Goal: Information Seeking & Learning: Learn about a topic

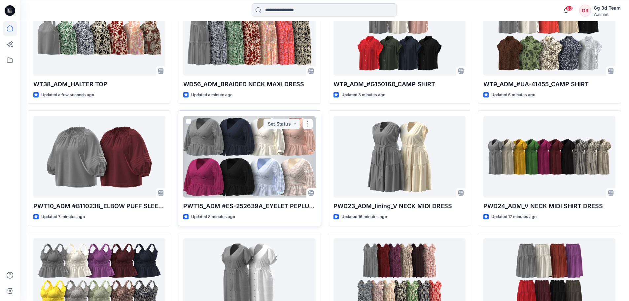
scroll to position [318, 0]
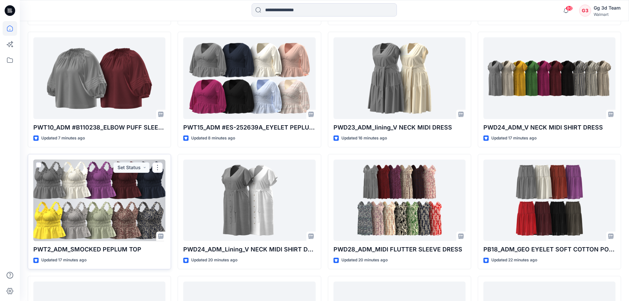
click at [120, 217] on div at bounding box center [99, 200] width 132 height 82
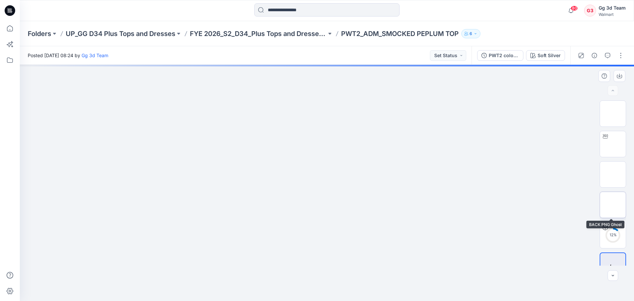
scroll to position [13, 0]
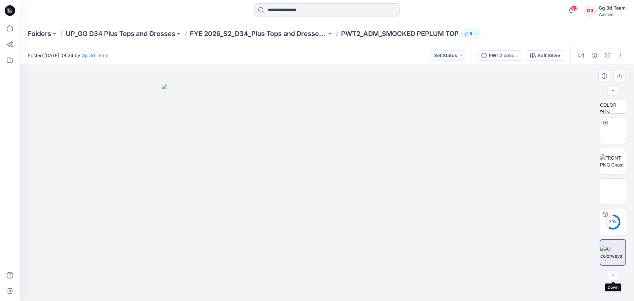
click at [613, 273] on div at bounding box center [612, 275] width 11 height 11
click at [612, 251] on img at bounding box center [612, 252] width 25 height 14
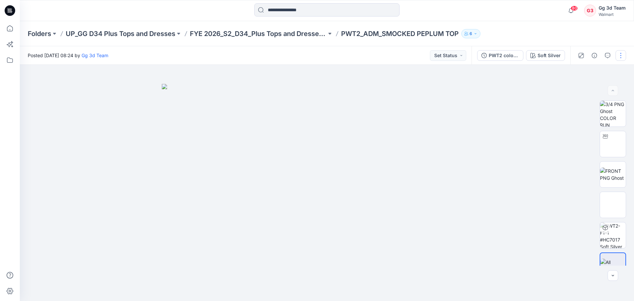
click at [619, 57] on button "button" at bounding box center [620, 55] width 11 height 11
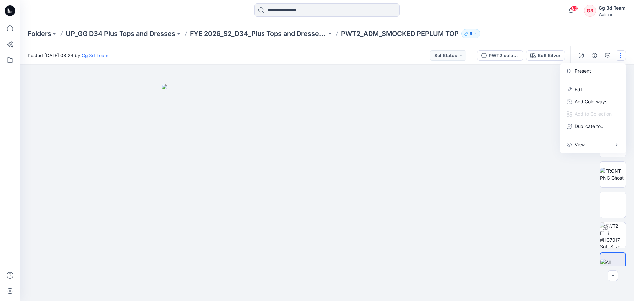
click at [609, 38] on div "Folders UP_GG D34 Plus Tops and Dresses FYE 2026_S2_D34_Plus Tops and Dresses_G…" at bounding box center [327, 33] width 614 height 25
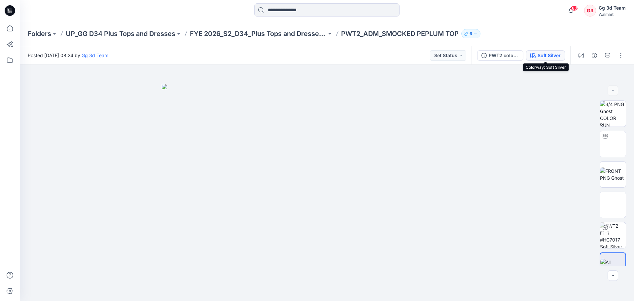
click at [562, 55] on button "Soft Silver" at bounding box center [545, 55] width 39 height 11
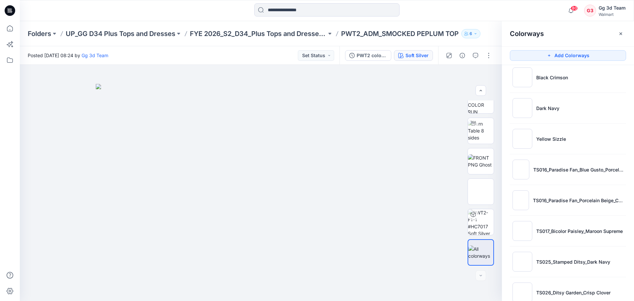
scroll to position [299, 0]
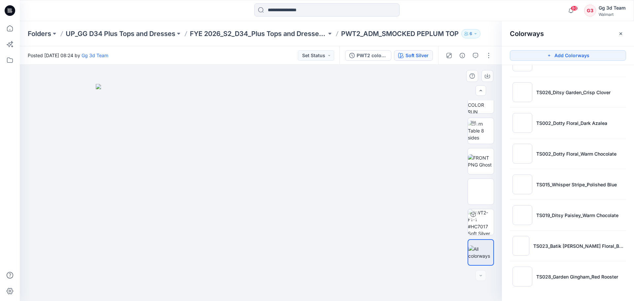
click at [41, 118] on div at bounding box center [261, 183] width 482 height 236
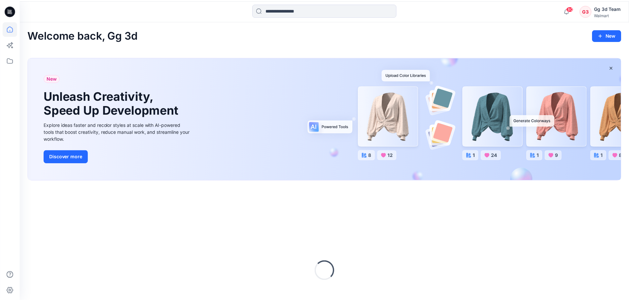
scroll to position [59, 0]
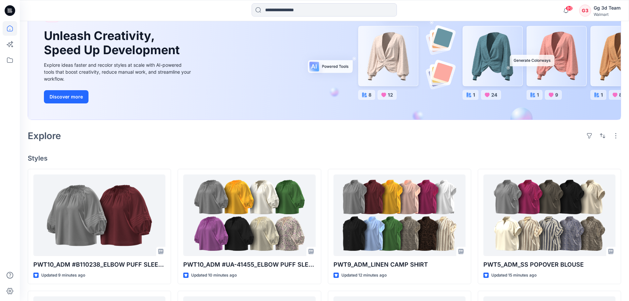
click at [9, 7] on icon at bounding box center [10, 10] width 11 height 11
click at [6, 29] on icon at bounding box center [10, 28] width 15 height 15
click at [8, 63] on icon at bounding box center [10, 60] width 15 height 15
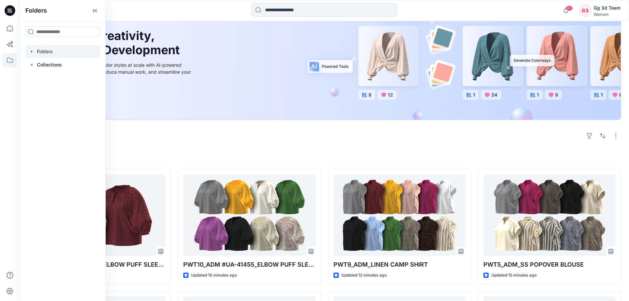
click at [45, 50] on div at bounding box center [62, 51] width 75 height 13
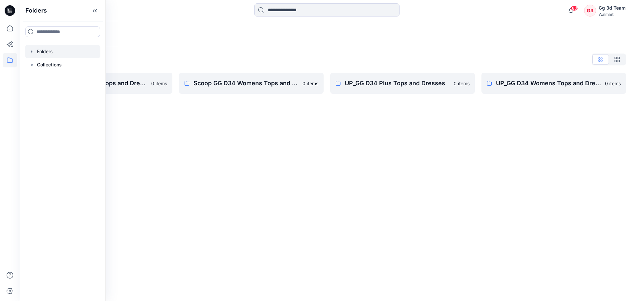
click at [319, 156] on div "Folders Folders List FA GG D34 Womens Tops and Dresses 0 items Scoop GG D34 Wom…" at bounding box center [327, 161] width 614 height 280
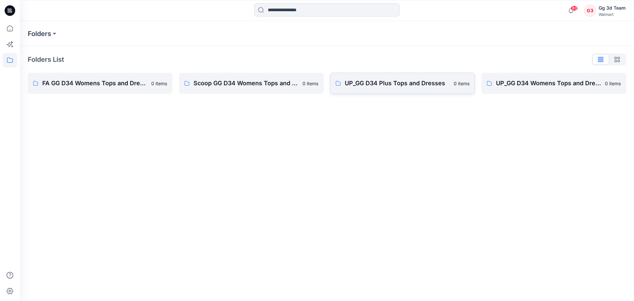
click at [423, 89] on link "UP_GG D34 Plus Tops and Dresses 0 items" at bounding box center [402, 83] width 145 height 21
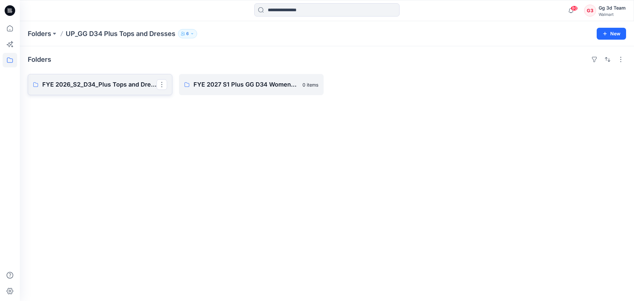
click at [89, 85] on p "FYE 2026_S2_D34_Plus Tops and Dresses_GG" at bounding box center [99, 84] width 114 height 9
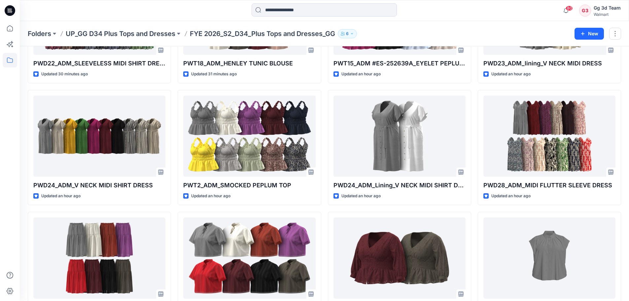
scroll to position [362, 0]
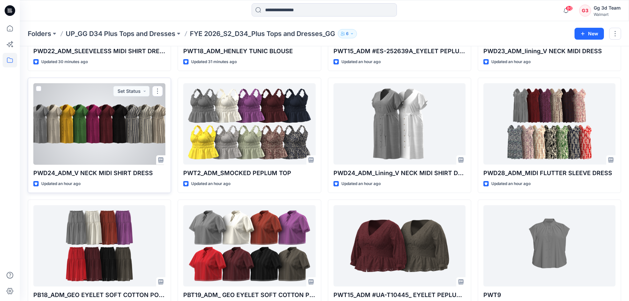
click at [105, 181] on div "Updated an hour ago" at bounding box center [99, 183] width 132 height 7
click at [115, 140] on div at bounding box center [99, 124] width 132 height 82
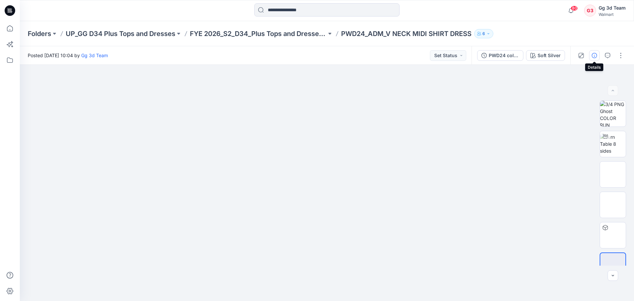
click at [591, 56] on button "button" at bounding box center [594, 55] width 11 height 11
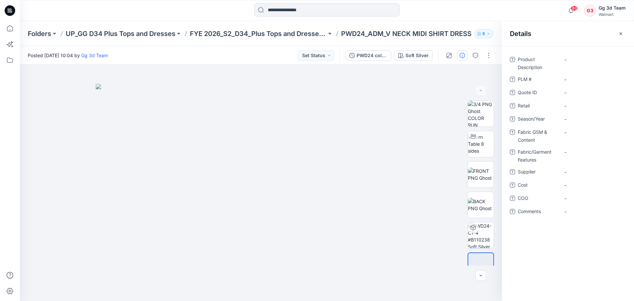
click at [624, 31] on button "button" at bounding box center [620, 33] width 11 height 11
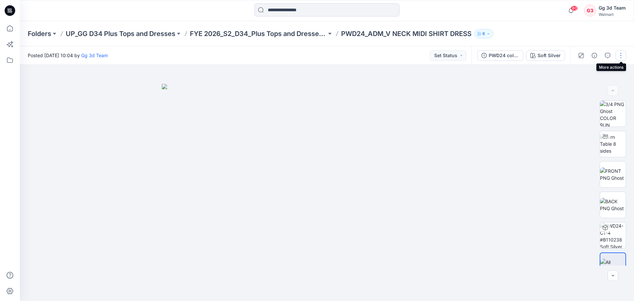
click at [622, 56] on button "button" at bounding box center [620, 55] width 11 height 11
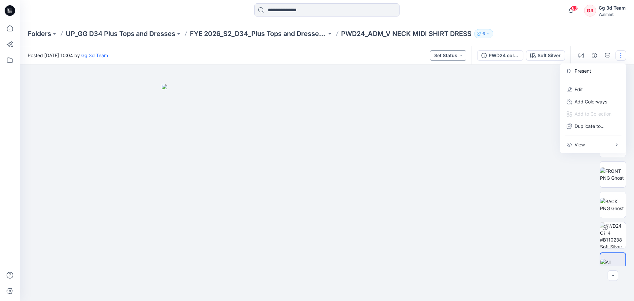
click at [461, 54] on button "Set Status" at bounding box center [448, 55] width 36 height 11
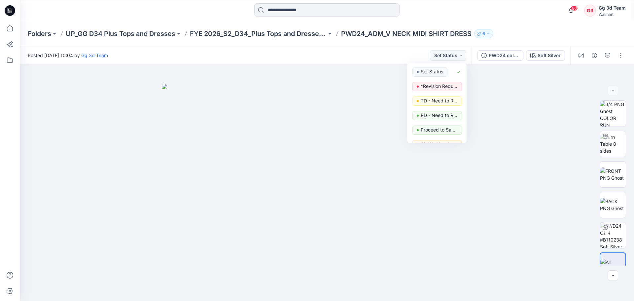
click at [524, 36] on div "Folders UP_GG D34 Plus Tops and Dresses FYE 2026_S2_D34_Plus Tops and Dresses_G…" at bounding box center [301, 33] width 547 height 9
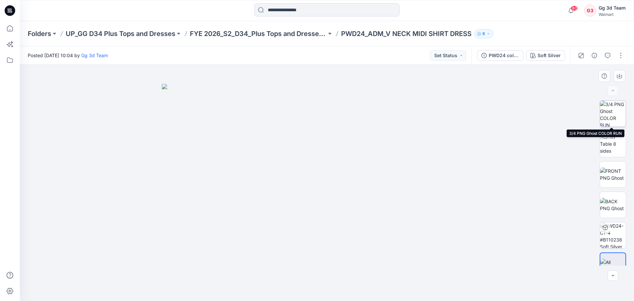
click at [613, 110] on img at bounding box center [613, 114] width 26 height 26
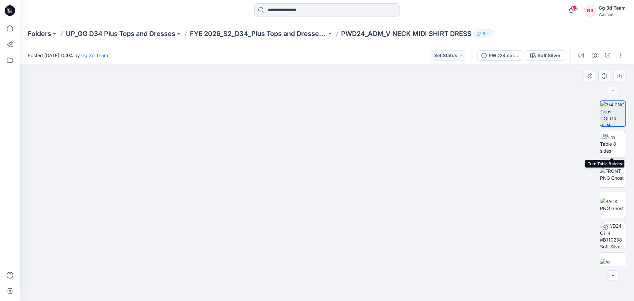
click at [617, 150] on img at bounding box center [613, 143] width 26 height 21
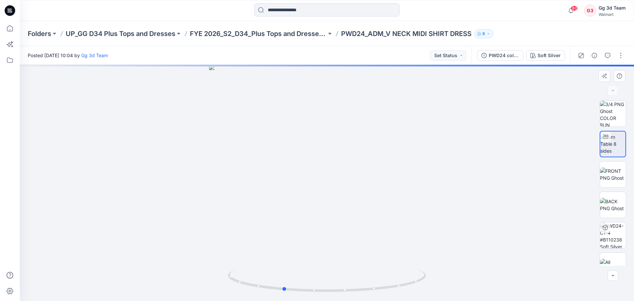
drag, startPoint x: 343, startPoint y: 271, endPoint x: 497, endPoint y: 241, distance: 156.9
click at [497, 241] on div at bounding box center [327, 183] width 614 height 236
drag, startPoint x: 327, startPoint y: 237, endPoint x: 329, endPoint y: 153, distance: 84.2
click at [329, 153] on div at bounding box center [327, 183] width 614 height 236
click at [615, 177] on img at bounding box center [613, 174] width 26 height 14
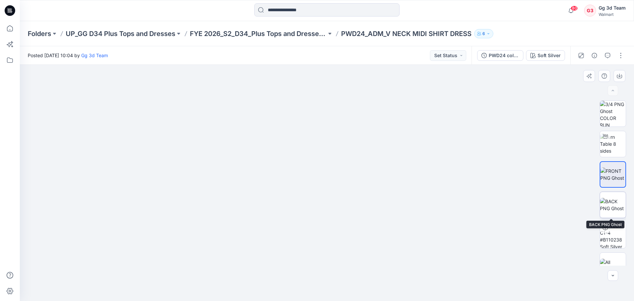
click at [615, 202] on img at bounding box center [613, 205] width 26 height 14
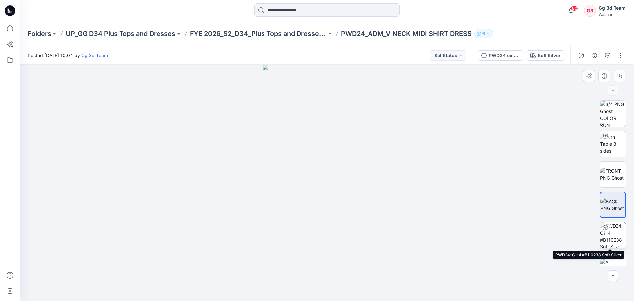
click at [617, 235] on img at bounding box center [613, 235] width 26 height 26
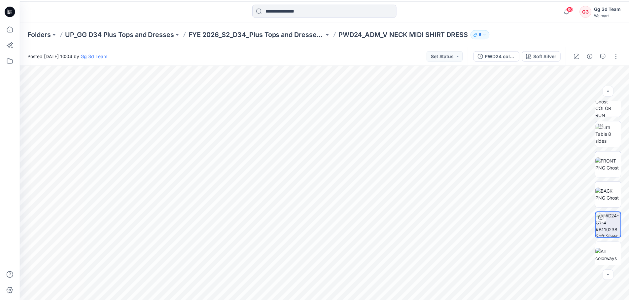
scroll to position [13, 0]
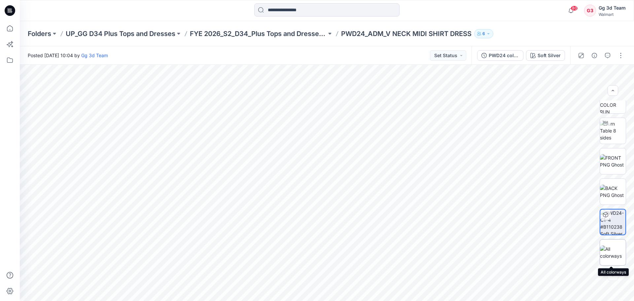
click at [617, 252] on img at bounding box center [613, 252] width 26 height 14
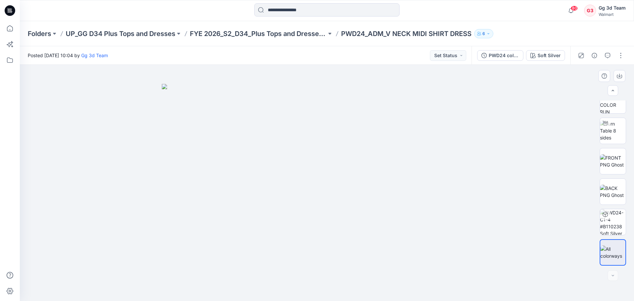
drag, startPoint x: 333, startPoint y: 179, endPoint x: 351, endPoint y: 141, distance: 41.7
click at [350, 142] on img at bounding box center [327, 192] width 330 height 217
click at [493, 244] on div at bounding box center [327, 183] width 614 height 236
click at [225, 195] on img at bounding box center [327, 192] width 330 height 217
click at [235, 33] on p "FYE 2026_S2_D34_Plus Tops and Dresses_GG" at bounding box center [258, 33] width 137 height 9
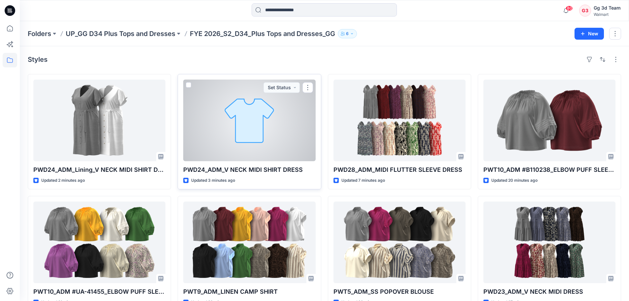
click at [258, 122] on div at bounding box center [249, 121] width 132 height 82
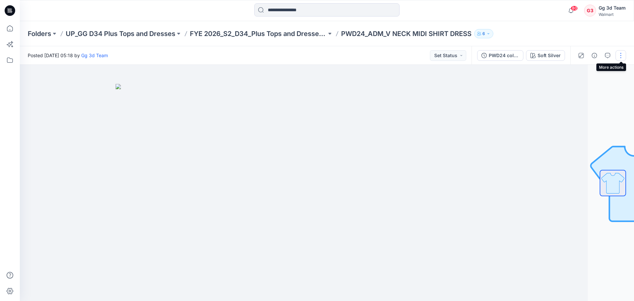
click at [621, 56] on button "button" at bounding box center [620, 55] width 11 height 11
click at [554, 39] on div "Folders UP_GG D34 Plus Tops and Dresses FYE 2026_S2_D34_Plus Tops and Dresses_G…" at bounding box center [327, 33] width 614 height 25
click at [462, 57] on button "Set Status" at bounding box center [448, 55] width 36 height 11
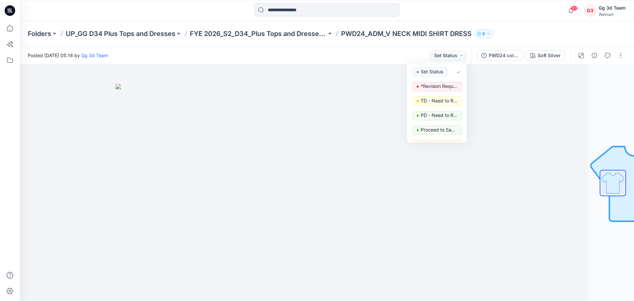
click at [527, 26] on div "Folders UP_GG D34 Plus Tops and Dresses FYE 2026_S2_D34_Plus Tops and Dresses_G…" at bounding box center [327, 33] width 614 height 25
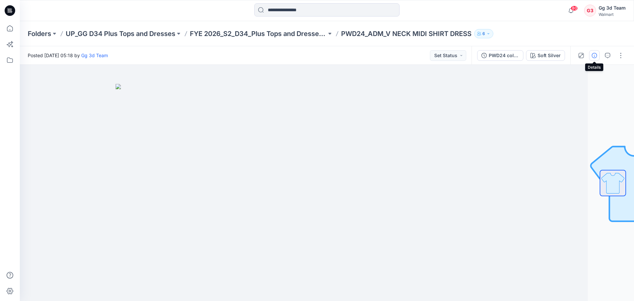
click at [596, 55] on icon "button" at bounding box center [594, 55] width 5 height 5
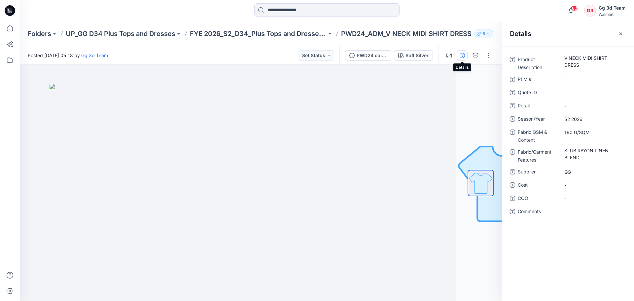
click at [468, 18] on div "80 Notifications Your style PWT18_ADM_HENLEY TUNIC BLOUSE is ready 19 hours ago…" at bounding box center [327, 10] width 614 height 21
click at [362, 34] on p "PWD24_ADM_V NECK MIDI SHIRT DRESS" at bounding box center [406, 33] width 130 height 9
click at [267, 34] on p "FYE 2026_S2_D34_Plus Tops and Dresses_GG" at bounding box center [258, 33] width 137 height 9
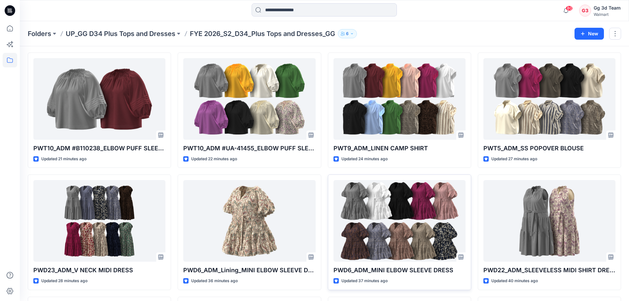
scroll to position [132, 0]
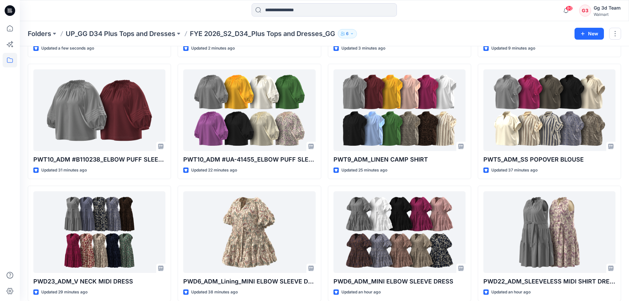
click at [628, 198] on div "Styles PWT2_ADM_SMOCKED PEPLUM TOP Updated a few seconds ago PWT10_ADM #B110238…" at bounding box center [324, 306] width 609 height 784
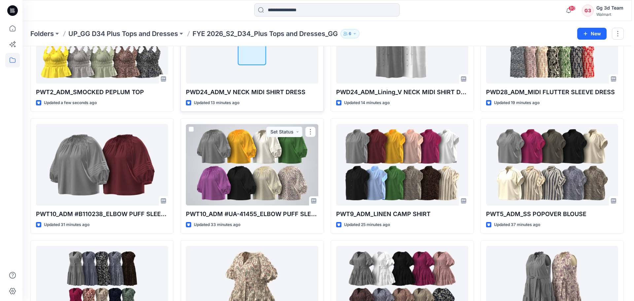
scroll to position [0, 0]
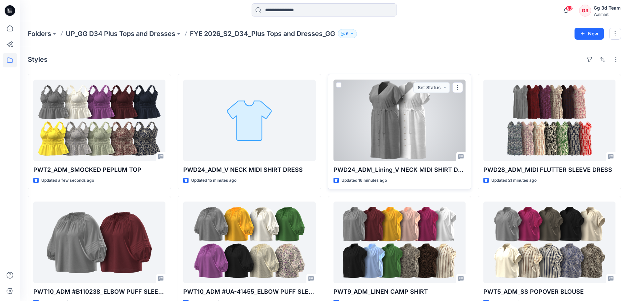
click at [389, 118] on div at bounding box center [399, 121] width 132 height 82
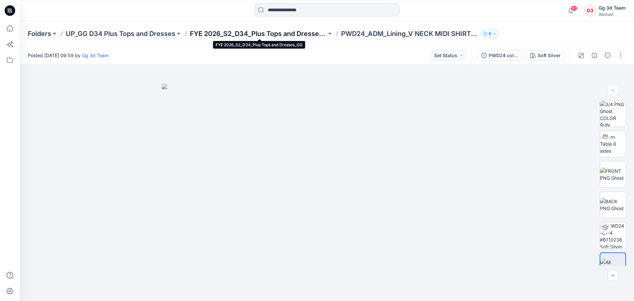
click at [251, 29] on p "FYE 2026_S2_D34_Plus Tops and Dresses_GG" at bounding box center [258, 33] width 137 height 9
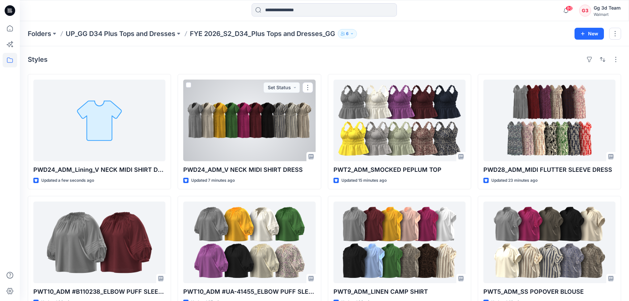
click at [261, 143] on div at bounding box center [249, 121] width 132 height 82
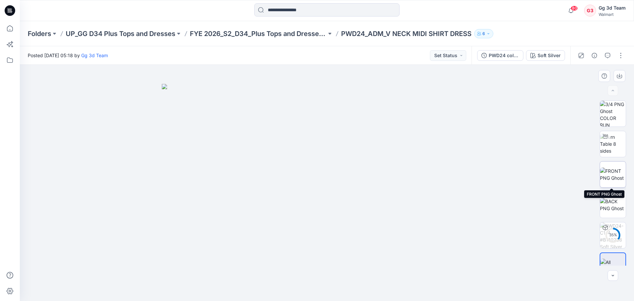
click at [616, 170] on img at bounding box center [613, 174] width 26 height 14
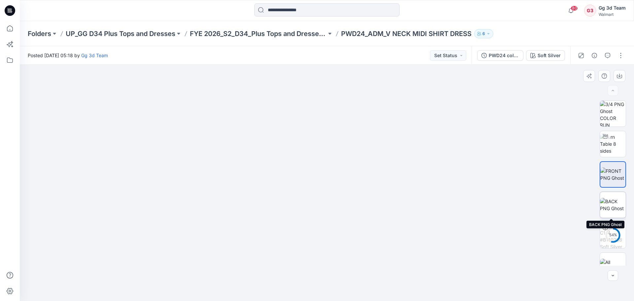
click at [615, 198] on img at bounding box center [613, 205] width 26 height 14
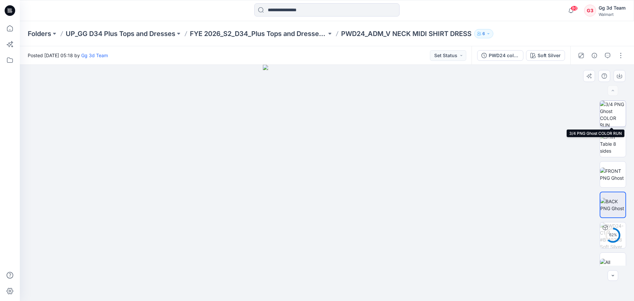
click at [612, 109] on img at bounding box center [613, 114] width 26 height 26
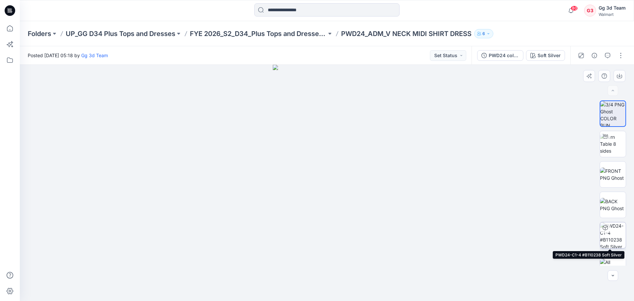
click at [614, 230] on img at bounding box center [613, 235] width 26 height 26
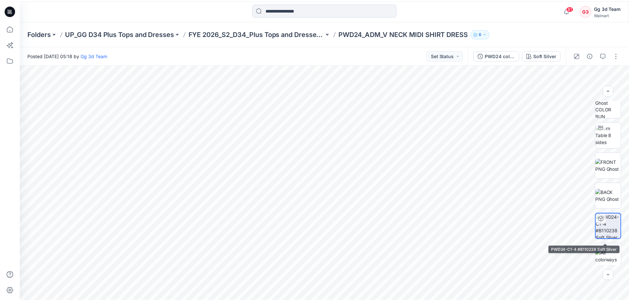
scroll to position [13, 0]
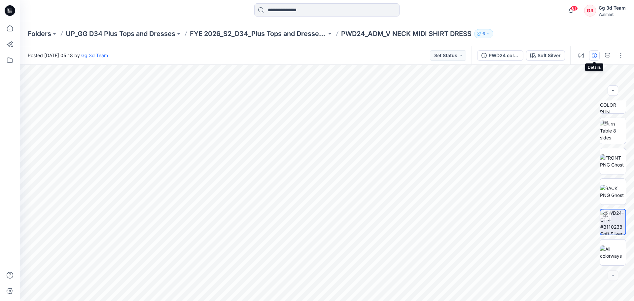
click at [596, 55] on icon "button" at bounding box center [594, 55] width 5 height 5
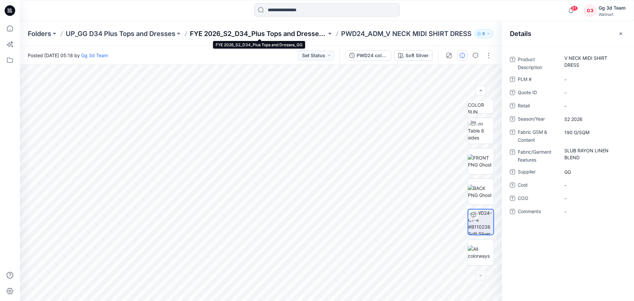
click at [237, 36] on p "FYE 2026_S2_D34_Plus Tops and Dresses_GG" at bounding box center [258, 33] width 137 height 9
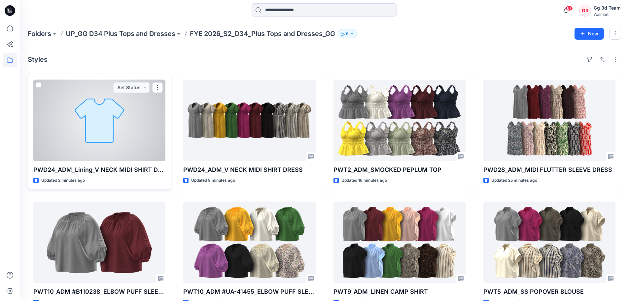
click at [98, 129] on div at bounding box center [99, 121] width 132 height 82
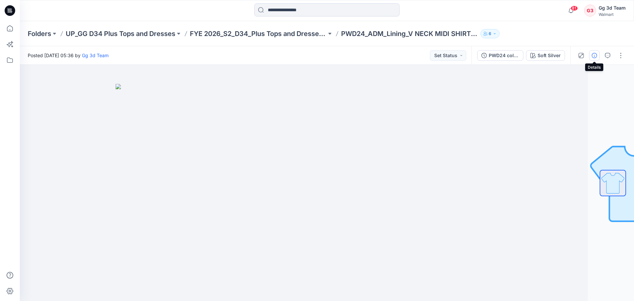
click at [595, 55] on icon "button" at bounding box center [594, 55] width 5 height 5
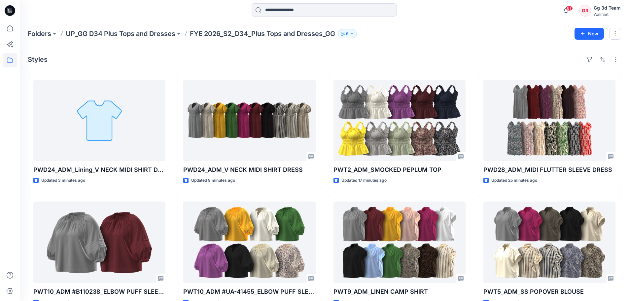
click at [4, 196] on div at bounding box center [10, 161] width 15 height 280
click at [188, 61] on div "Styles" at bounding box center [324, 59] width 593 height 11
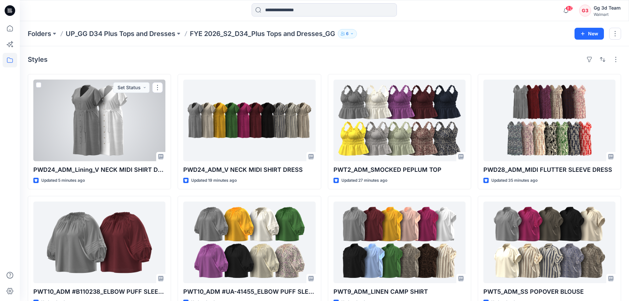
drag, startPoint x: 105, startPoint y: 122, endPoint x: 121, endPoint y: 122, distance: 16.2
click at [105, 122] on div at bounding box center [99, 121] width 132 height 82
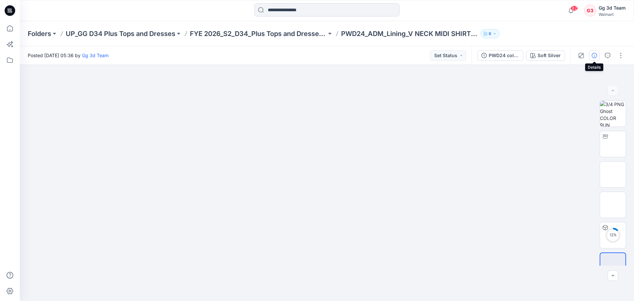
click at [592, 56] on icon "button" at bounding box center [594, 55] width 5 height 5
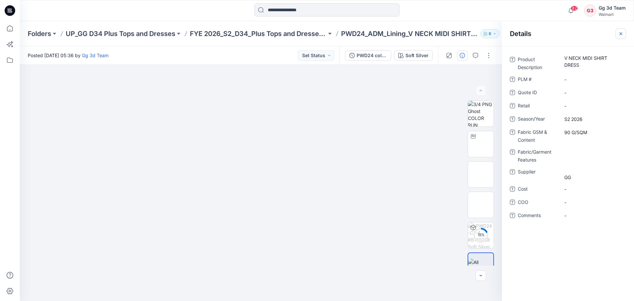
click at [622, 34] on icon "button" at bounding box center [620, 33] width 3 height 3
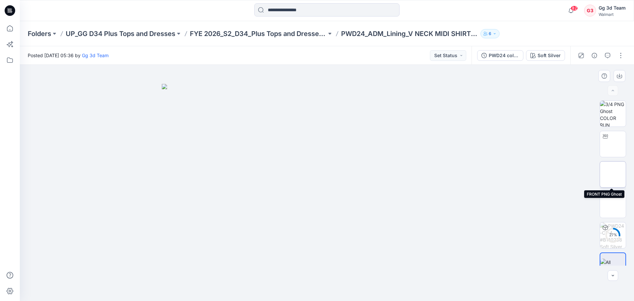
click at [613, 174] on img at bounding box center [613, 174] width 0 height 0
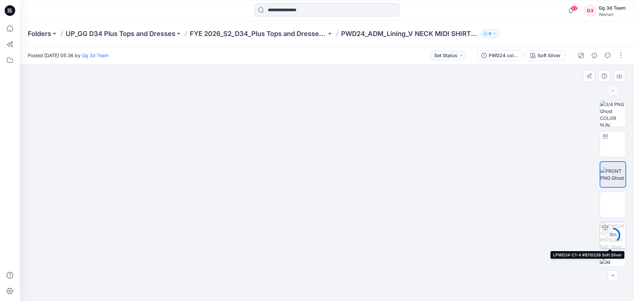
click at [614, 232] on div "39 %" at bounding box center [613, 235] width 16 height 6
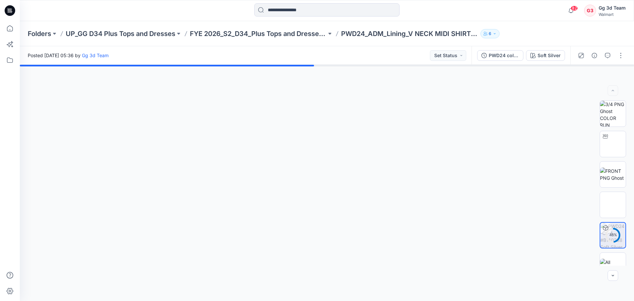
click at [455, 169] on div at bounding box center [327, 183] width 614 height 236
click at [612, 259] on img at bounding box center [613, 265] width 26 height 14
